Goal: Complete application form

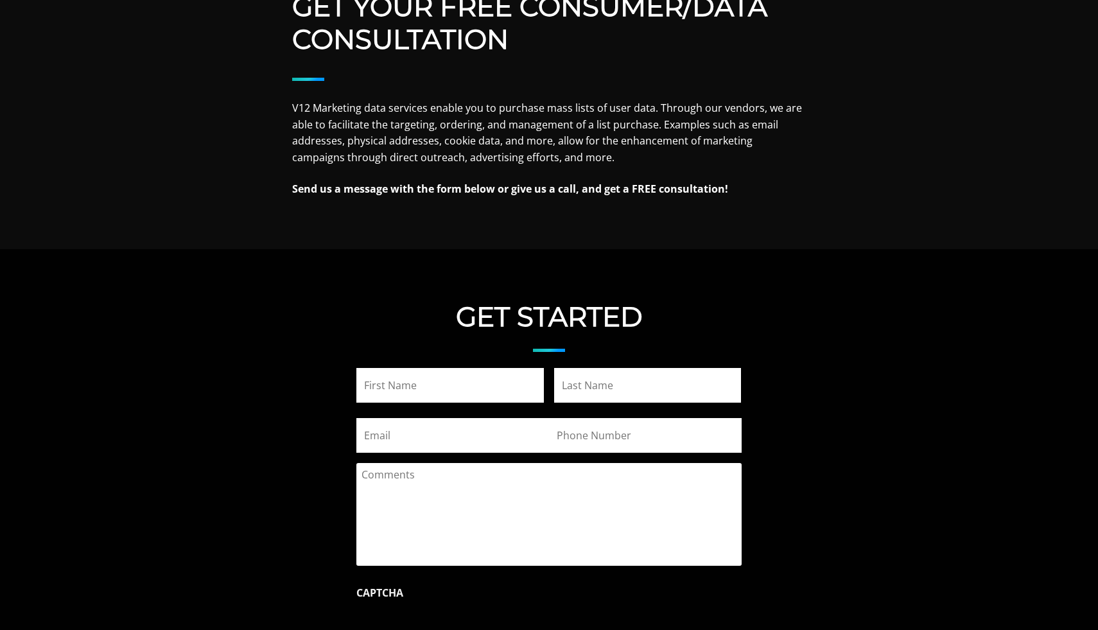
scroll to position [1344, 0]
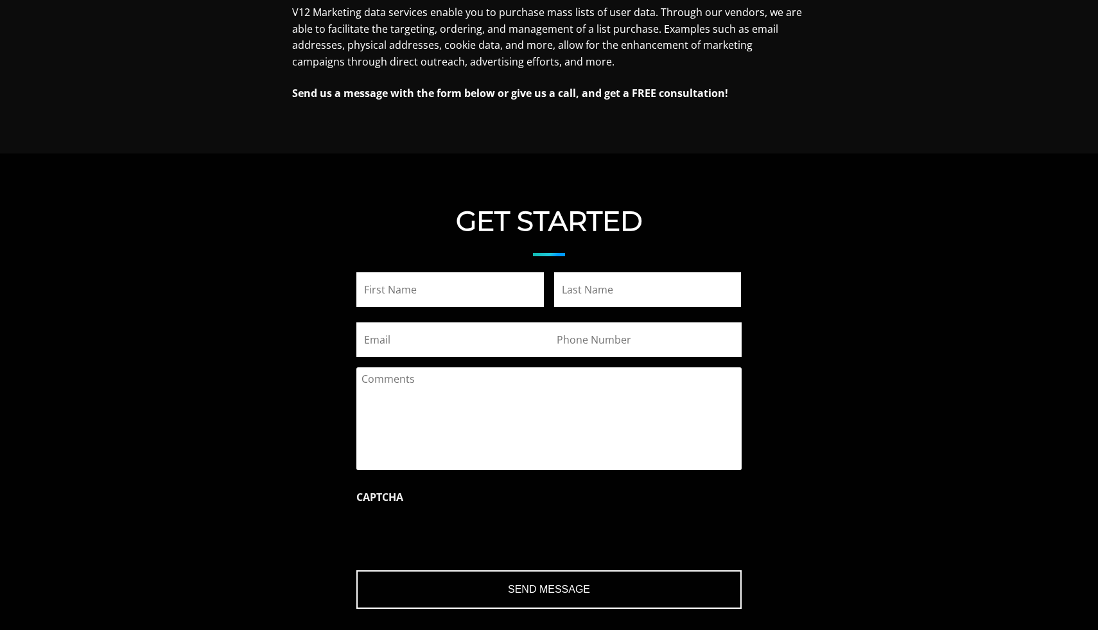
click at [501, 304] on input "First" at bounding box center [449, 289] width 187 height 35
type input "[PERSON_NAME]"
click at [614, 273] on input "Last" at bounding box center [647, 289] width 187 height 35
type input "[PERSON_NAME]"
click at [456, 350] on input "Email" at bounding box center [452, 339] width 193 height 35
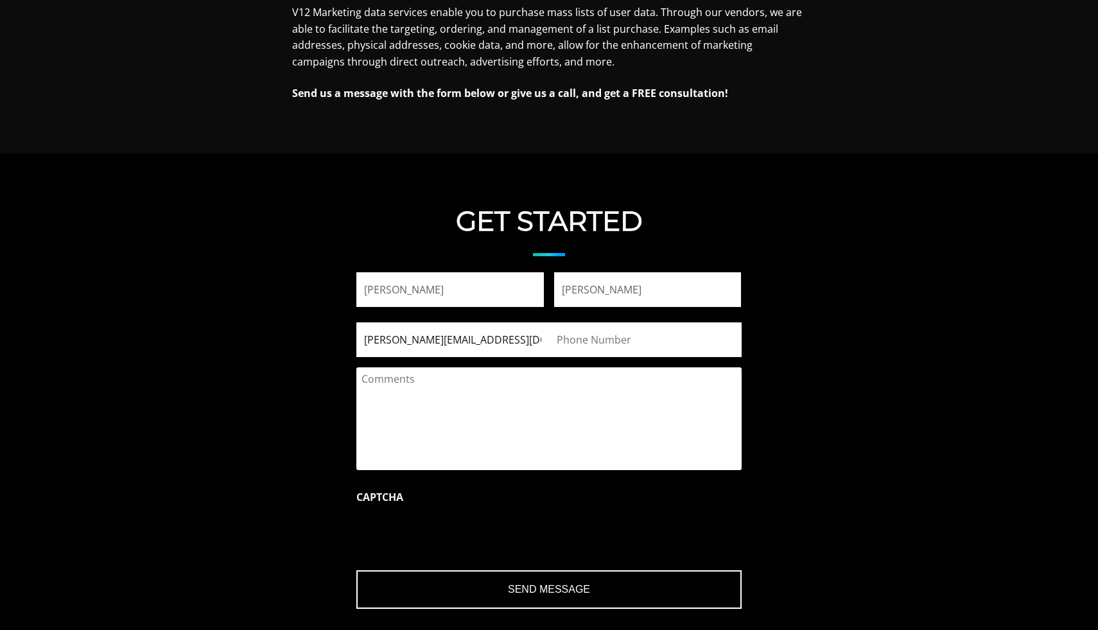
type input "[PERSON_NAME][EMAIL_ADDRESS][DOMAIN_NAME]"
click at [595, 343] on input "(___) ___-____" at bounding box center [645, 339] width 193 height 35
type input "[PHONE_NUMBER]"
click at [576, 406] on textarea "Comments" at bounding box center [548, 418] width 385 height 103
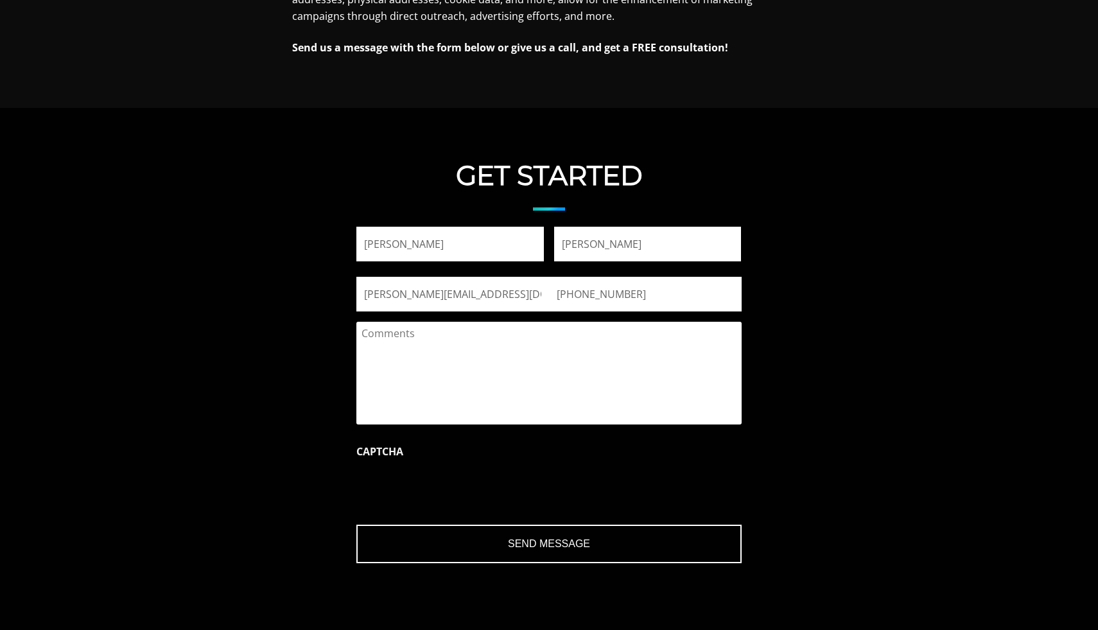
scroll to position [1475, 0]
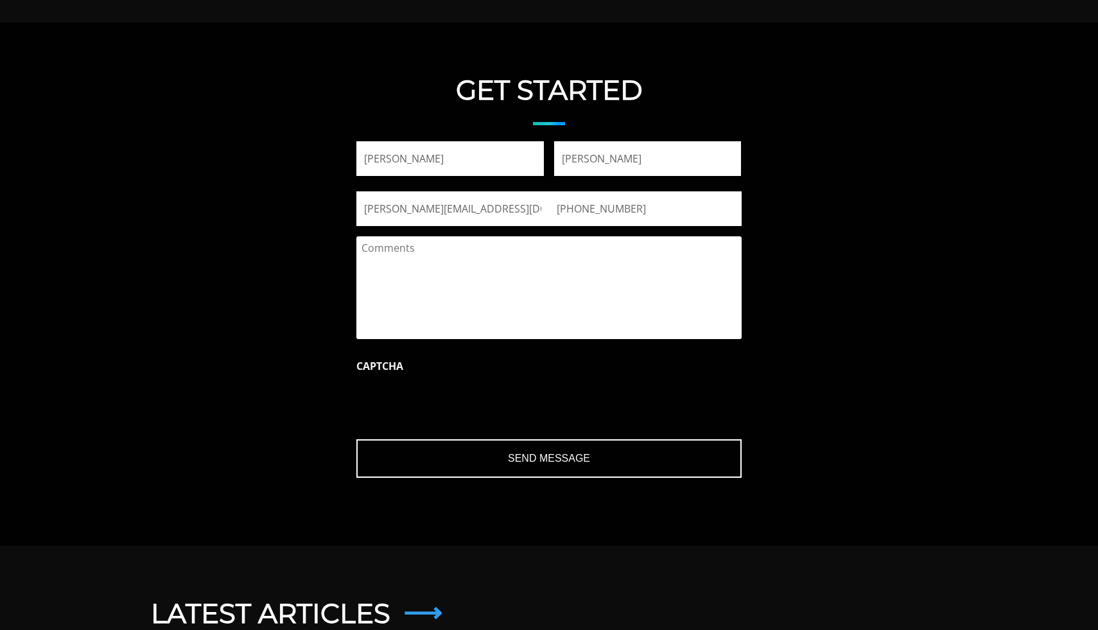
click at [485, 469] on input "Send Message" at bounding box center [548, 458] width 385 height 39
click at [447, 287] on textarea "Comments" at bounding box center [548, 287] width 385 height 103
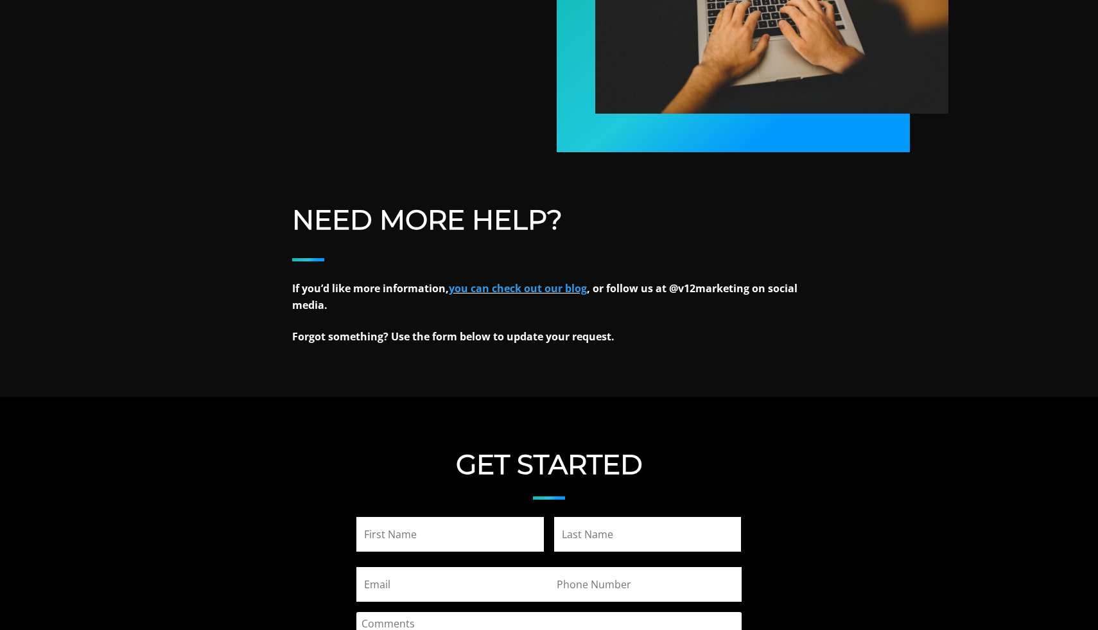
scroll to position [725, 0]
